Goal: Task Accomplishment & Management: Use online tool/utility

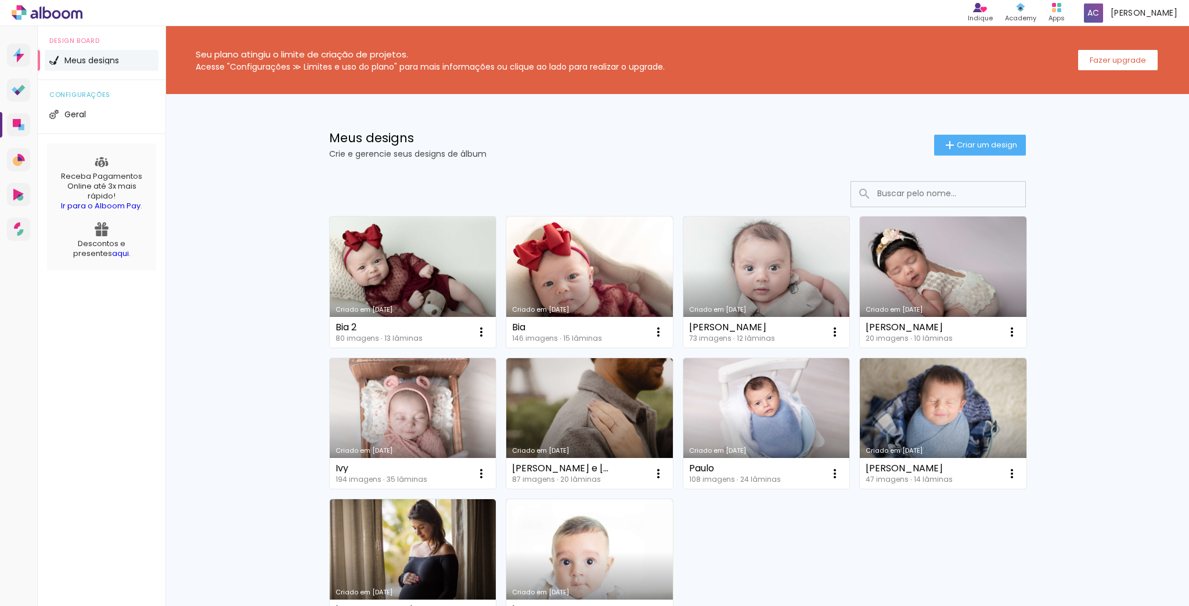
click at [413, 253] on link "Criado em [DATE]" at bounding box center [413, 282] width 167 height 131
